Goal: Information Seeking & Learning: Learn about a topic

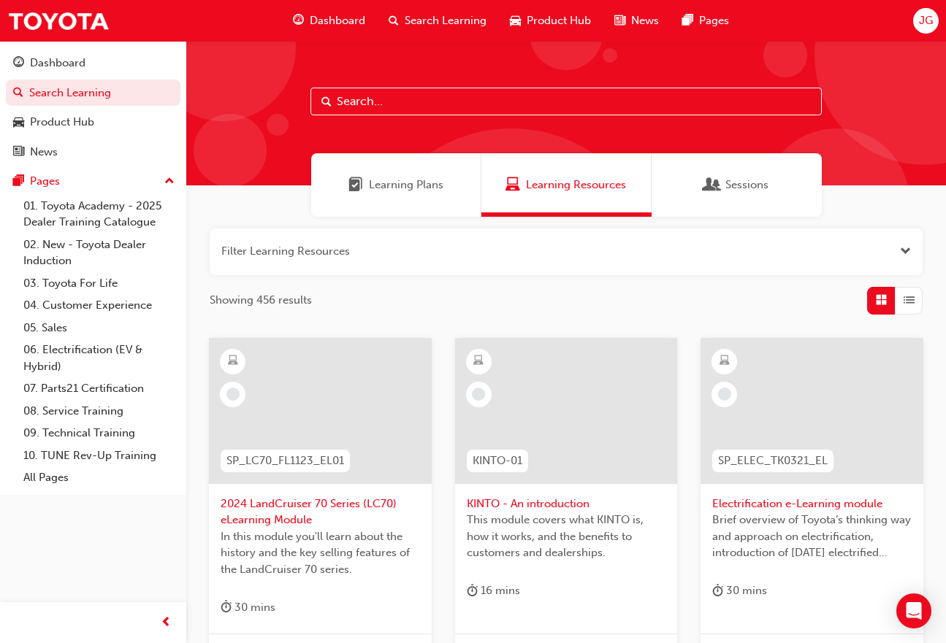
click at [57, 66] on div "Dashboard" at bounding box center [57, 63] width 55 height 17
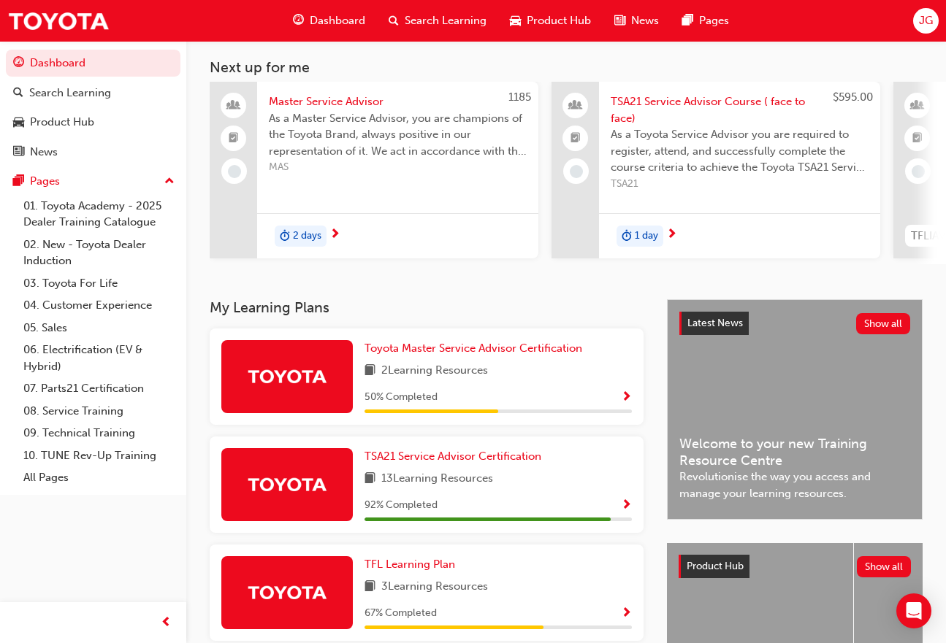
scroll to position [73, 0]
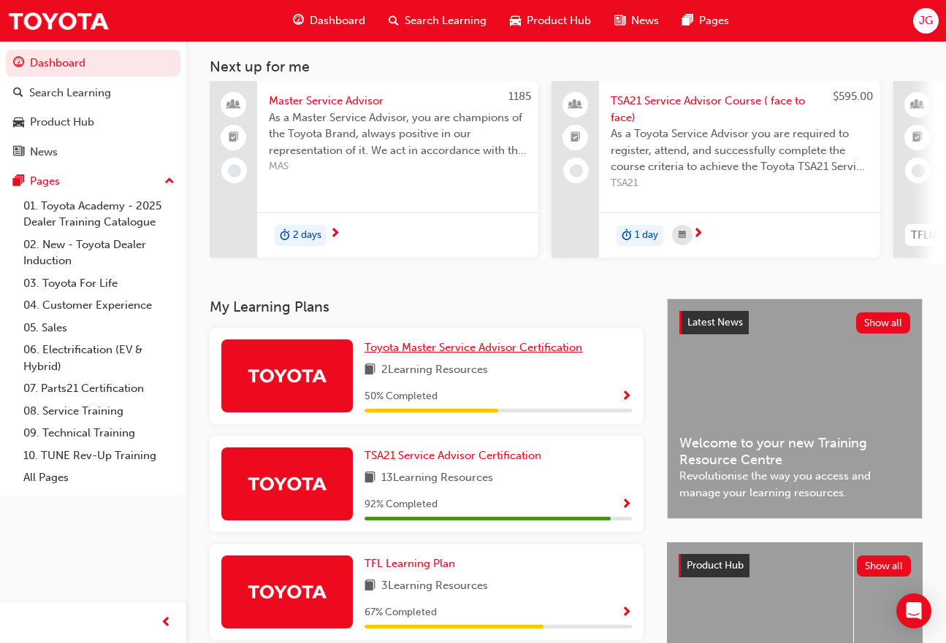
click at [453, 352] on span "Toyota Master Service Advisor Certification" at bounding box center [473, 347] width 218 height 13
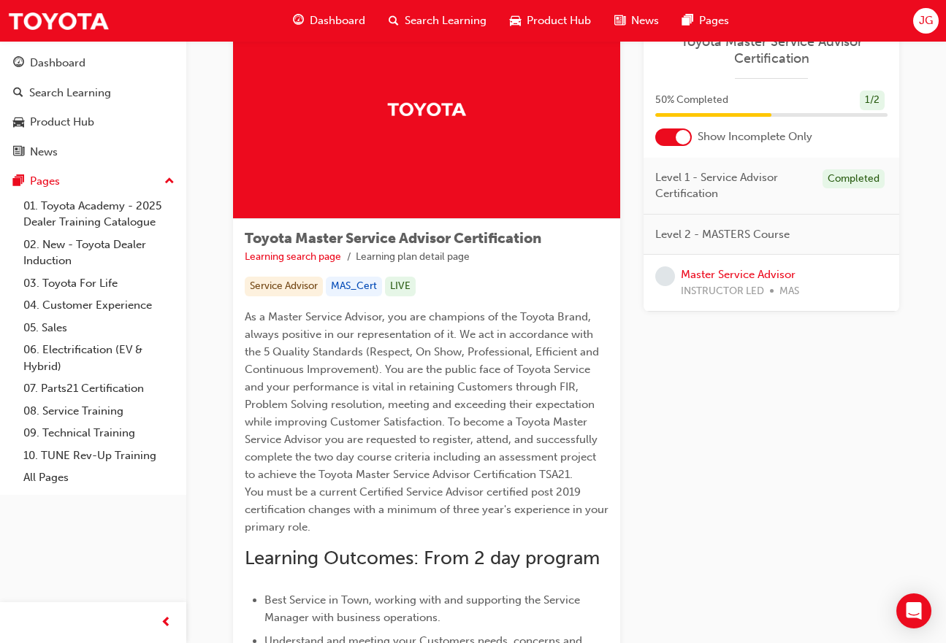
scroll to position [73, 0]
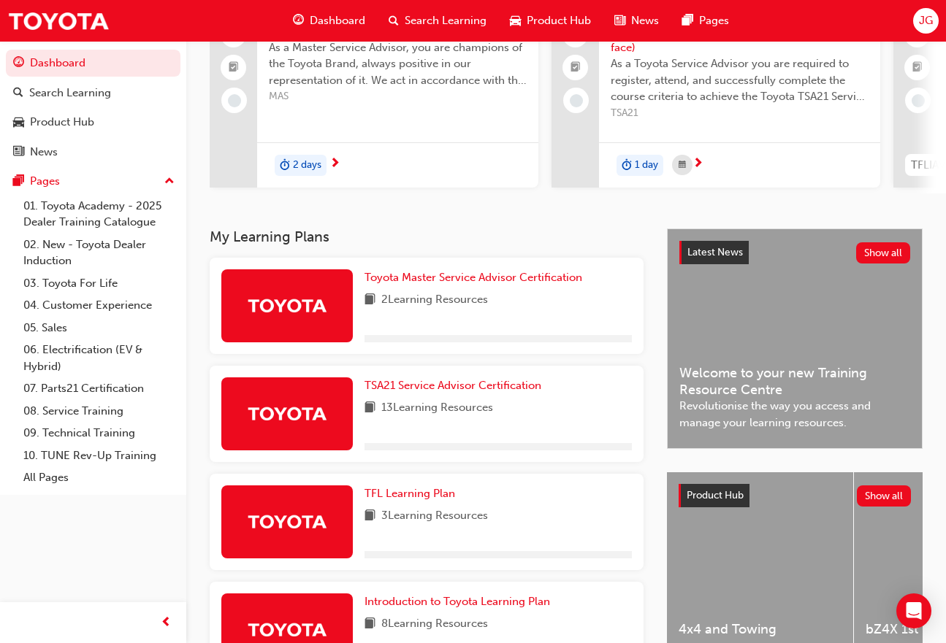
scroll to position [146, 0]
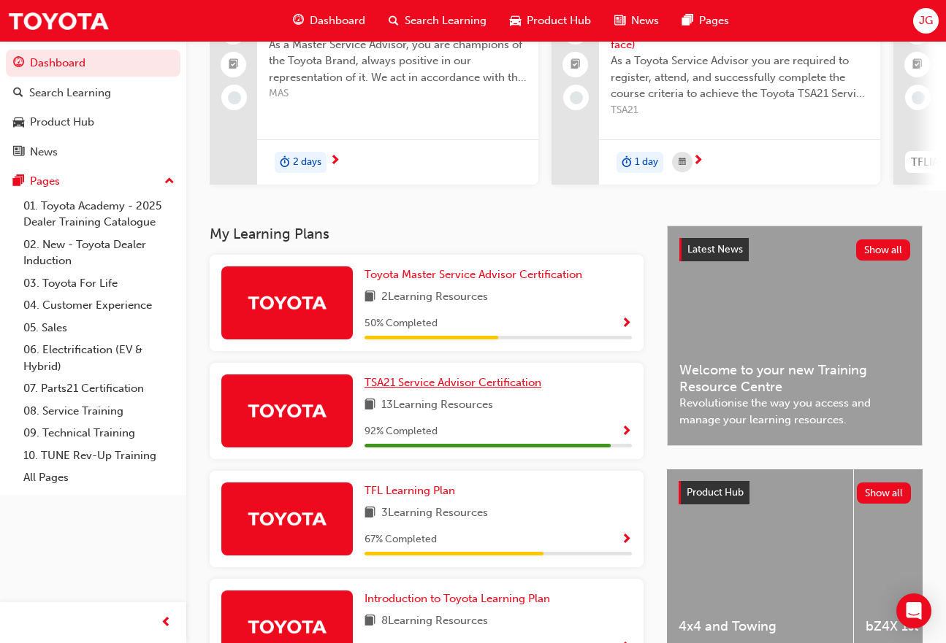
click at [418, 391] on link "TSA21 Service Advisor Certification" at bounding box center [455, 383] width 183 height 17
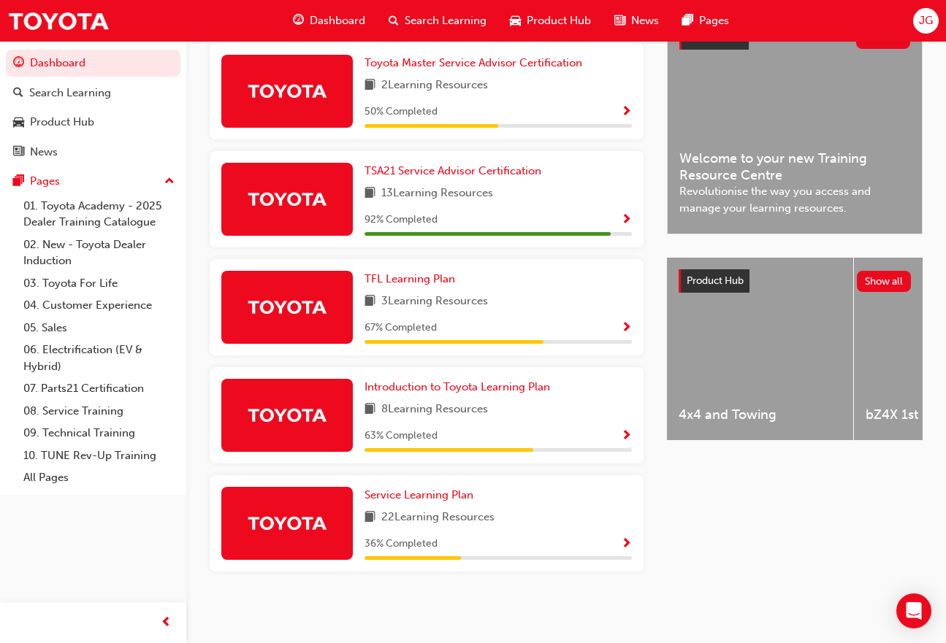
scroll to position [72, 0]
